Goal: Book appointment/travel/reservation

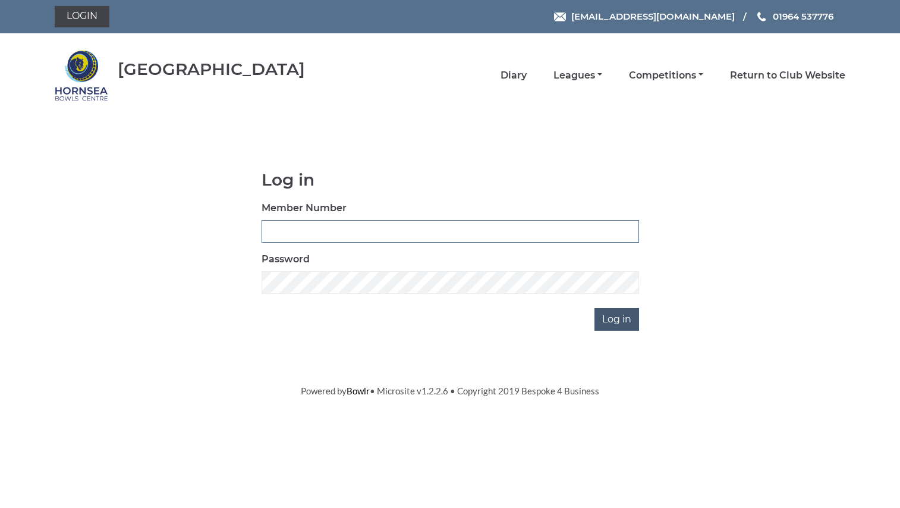
type input "0762"
click at [611, 315] on input "Log in" at bounding box center [617, 319] width 45 height 23
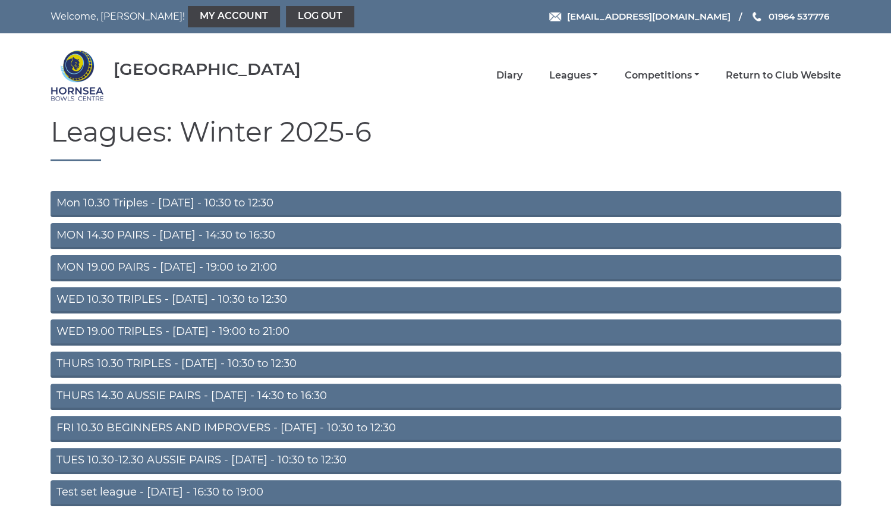
click at [328, 202] on link "Mon 10.30 Triples - Monday - 10:30 to 12:30" at bounding box center [446, 204] width 791 height 26
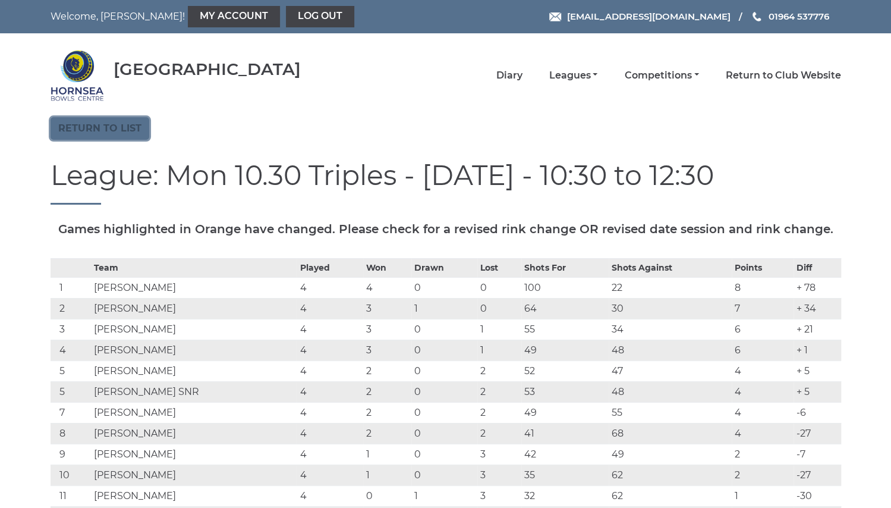
click at [101, 125] on link "Return to list" at bounding box center [100, 128] width 99 height 23
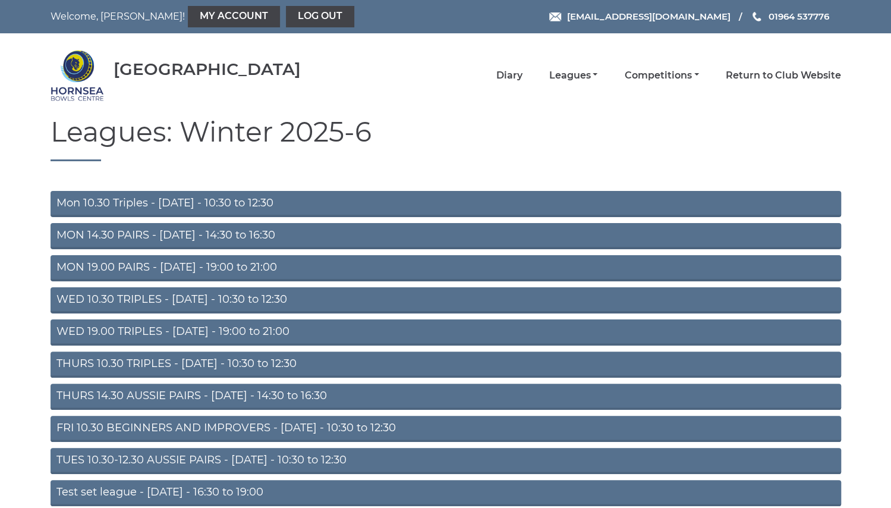
click at [208, 360] on link "THURS 10.30 TRIPLES - [DATE] - 10:30 to 12:30" at bounding box center [446, 364] width 791 height 26
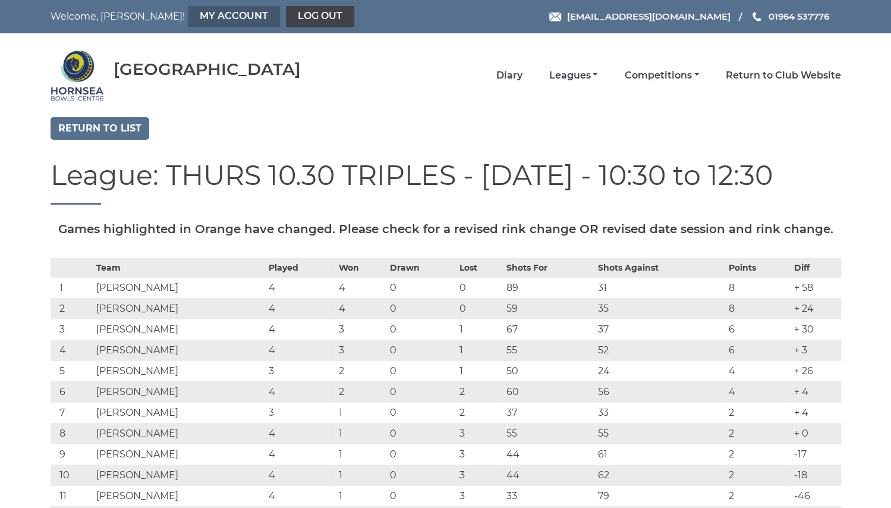
click at [208, 10] on link "My Account" at bounding box center [234, 16] width 92 height 21
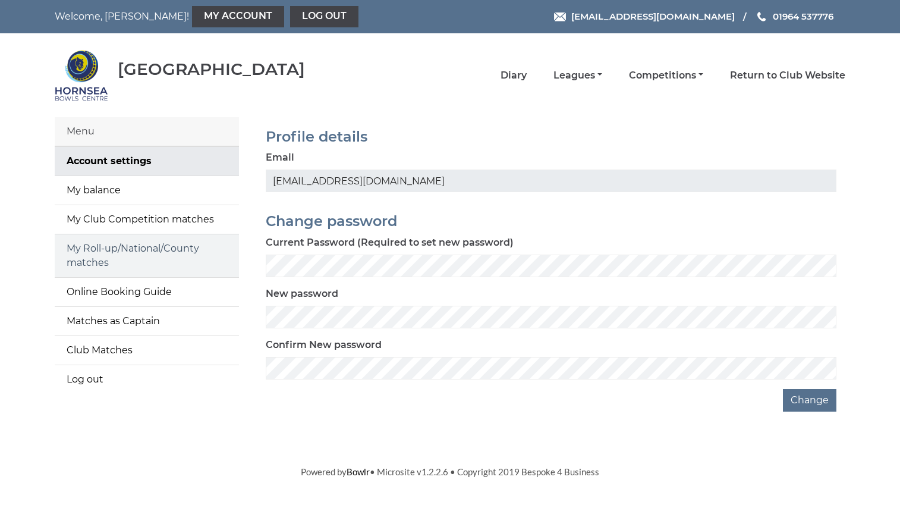
click at [120, 246] on link "My Roll-up/National/County matches" at bounding box center [147, 255] width 184 height 43
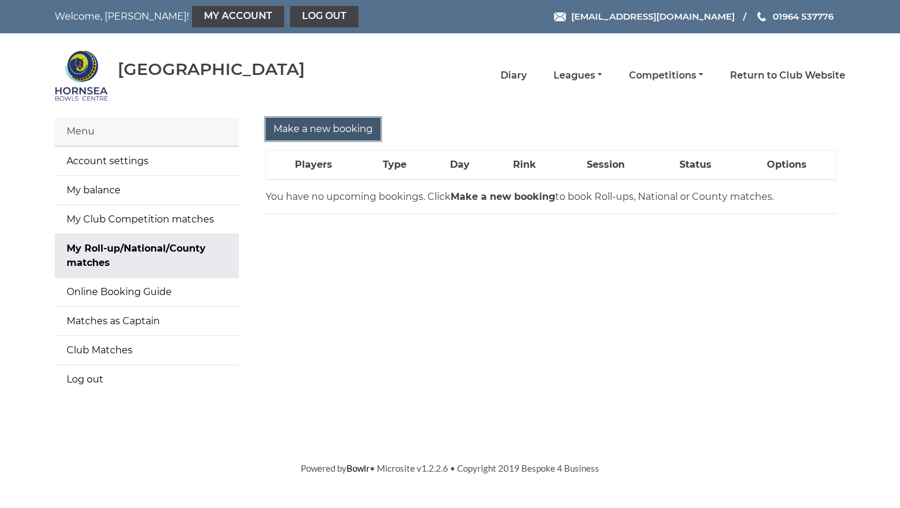
click at [292, 124] on input "Make a new booking" at bounding box center [323, 129] width 115 height 23
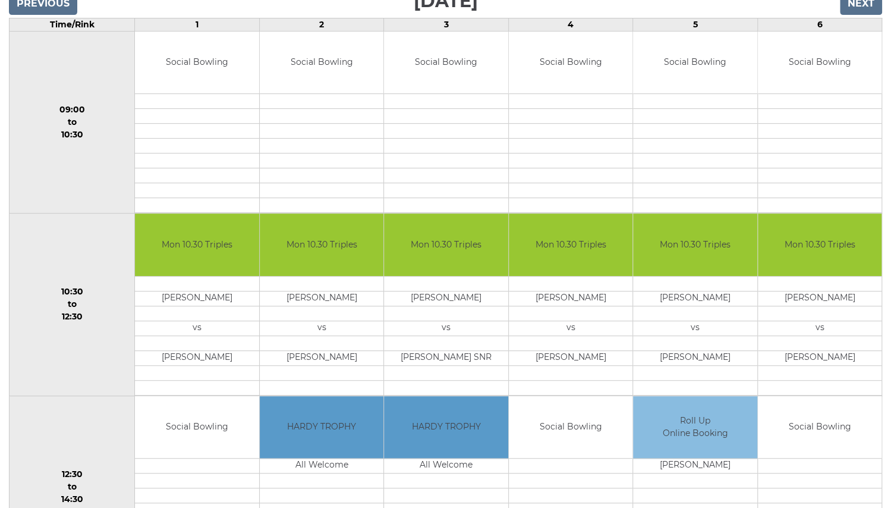
scroll to position [200, 0]
